Goal: Transaction & Acquisition: Purchase product/service

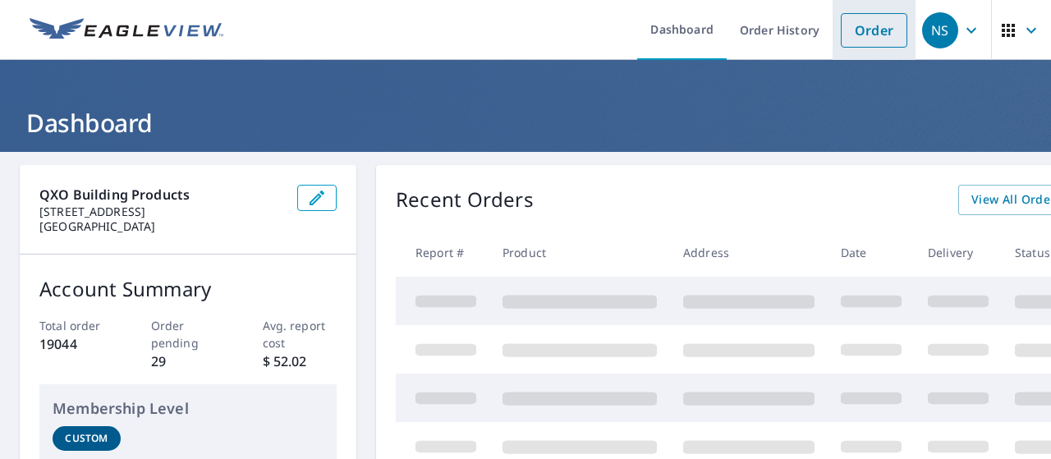
click at [844, 24] on link "Order" at bounding box center [874, 30] width 67 height 34
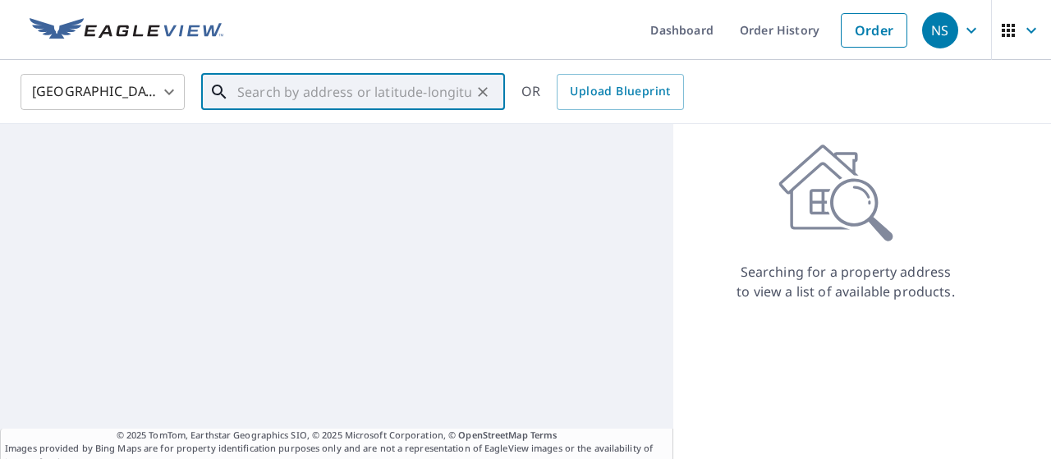
click at [348, 80] on input "text" at bounding box center [354, 92] width 234 height 46
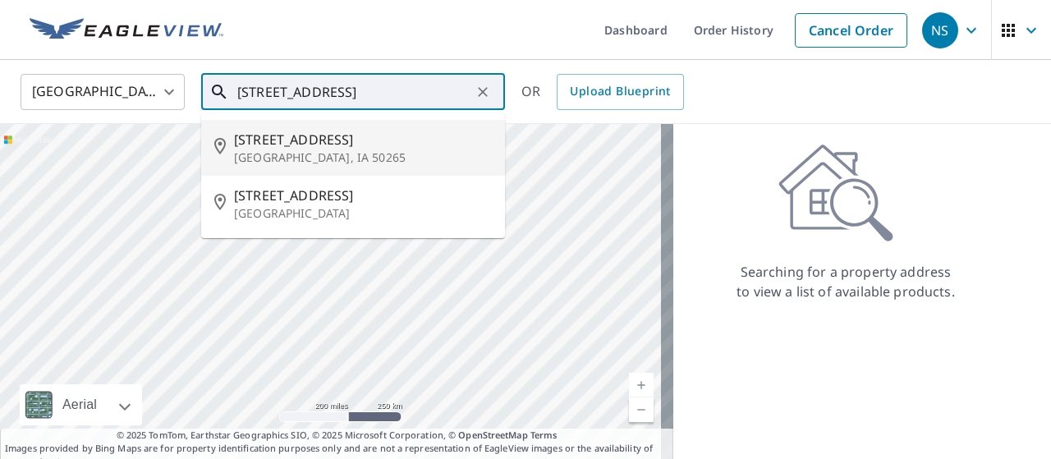
click at [387, 139] on span "[STREET_ADDRESS]" at bounding box center [363, 140] width 258 height 20
type input "[STREET_ADDRESS]"
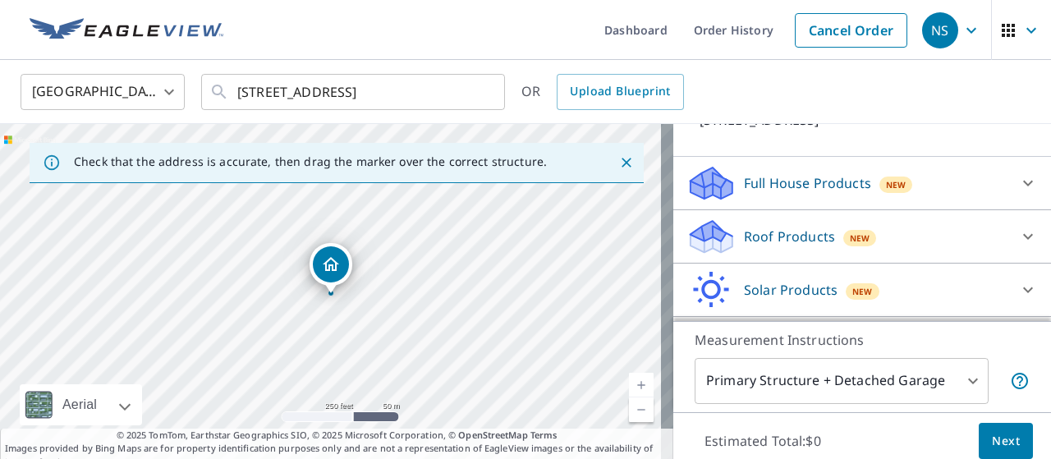
scroll to position [138, 0]
click at [811, 232] on p "Roof Products" at bounding box center [789, 236] width 91 height 20
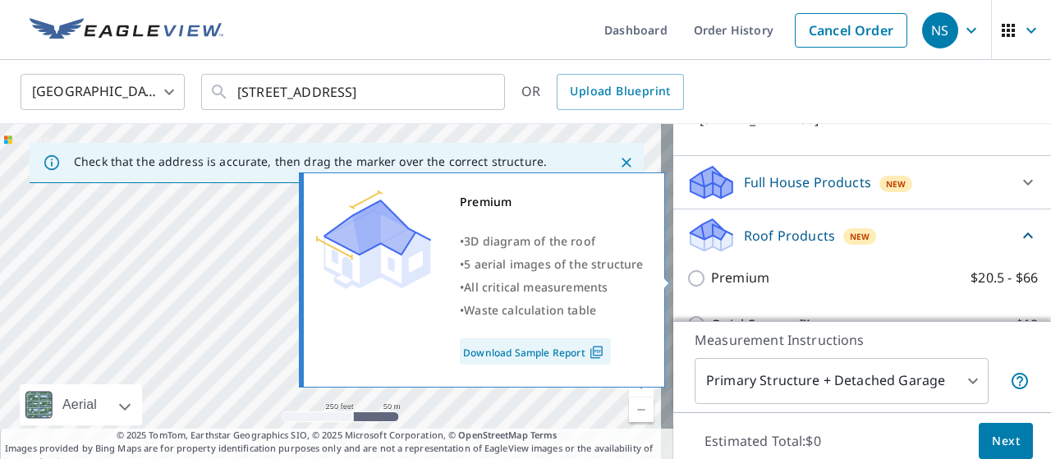
click at [756, 278] on label "Premium $20.5 - $66" at bounding box center [874, 278] width 327 height 21
click at [711, 278] on input "Premium $20.5 - $66" at bounding box center [698, 278] width 25 height 20
checkbox input "true"
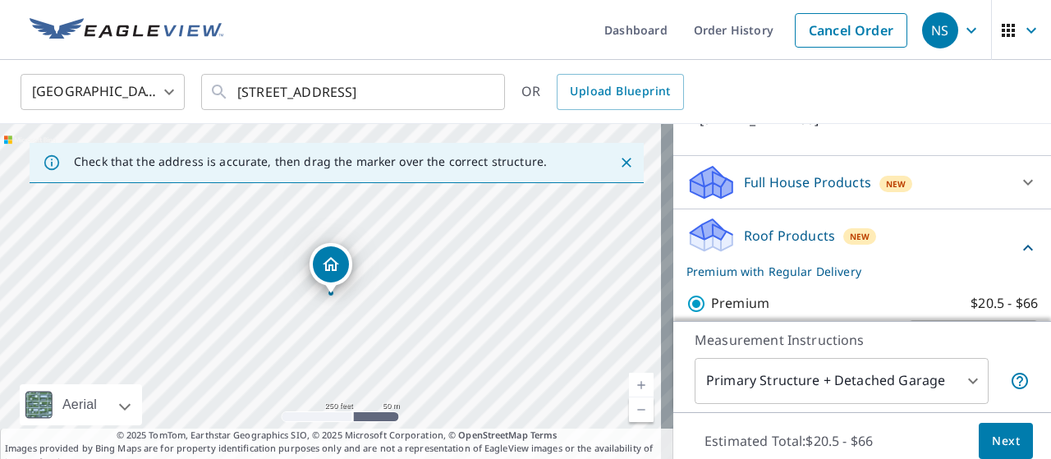
click at [987, 429] on button "Next" at bounding box center [1006, 441] width 54 height 37
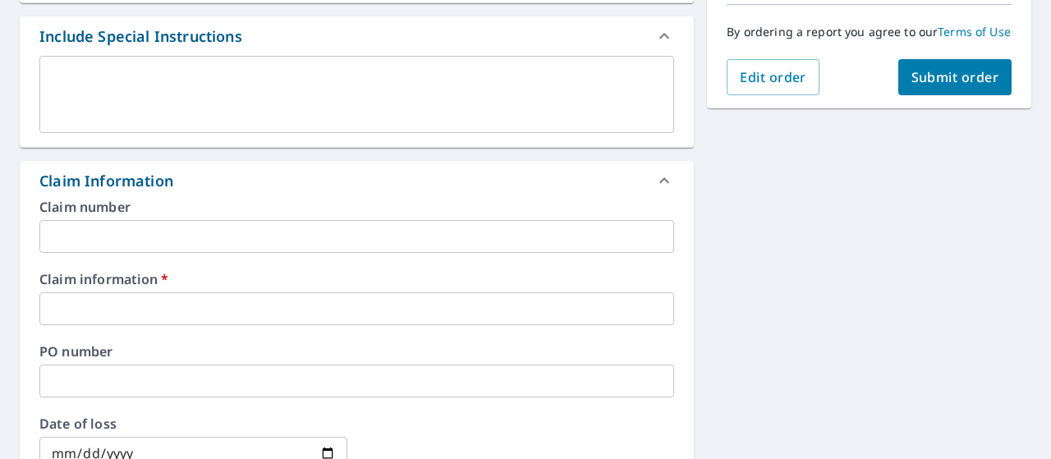
scroll to position [436, 0]
click at [206, 305] on input "text" at bounding box center [356, 307] width 635 height 33
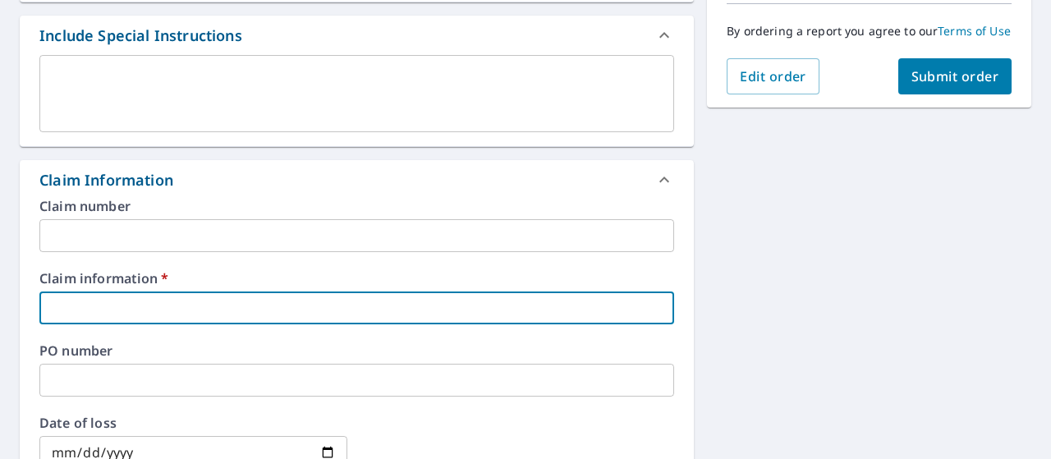
type input "374388"
checkbox input "true"
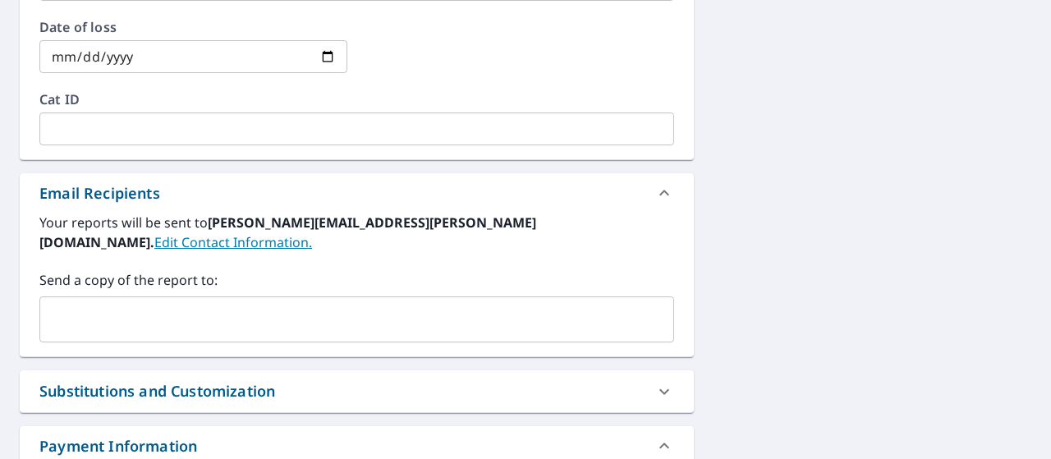
click at [136, 310] on input "text" at bounding box center [344, 319] width 595 height 31
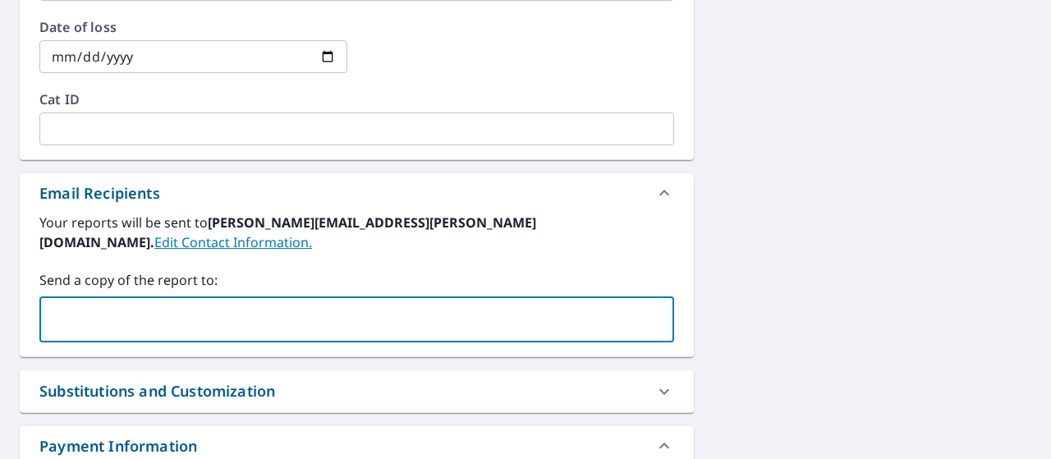
type input "[PERSON_NAME][EMAIL_ADDRESS][DOMAIN_NAME]"
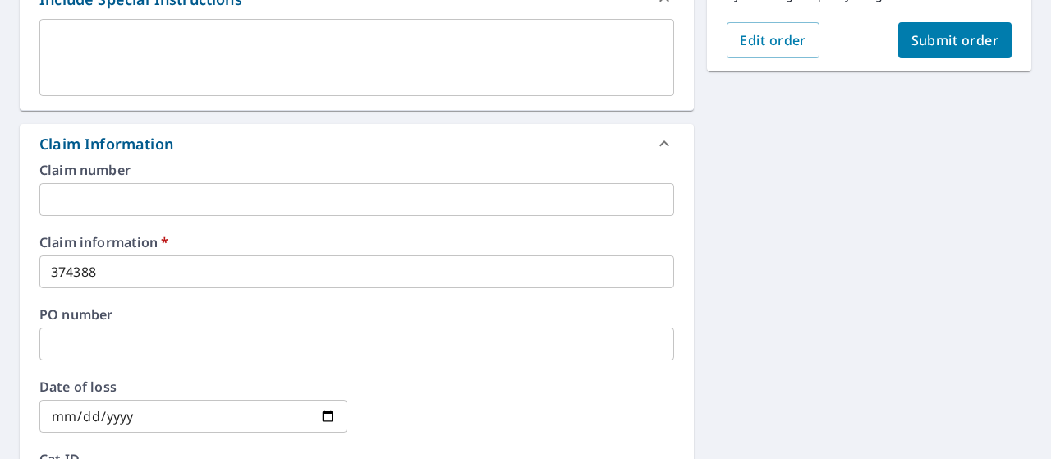
click at [928, 48] on span "Submit order" at bounding box center [955, 40] width 88 height 18
checkbox input "true"
